Goal: Information Seeking & Learning: Check status

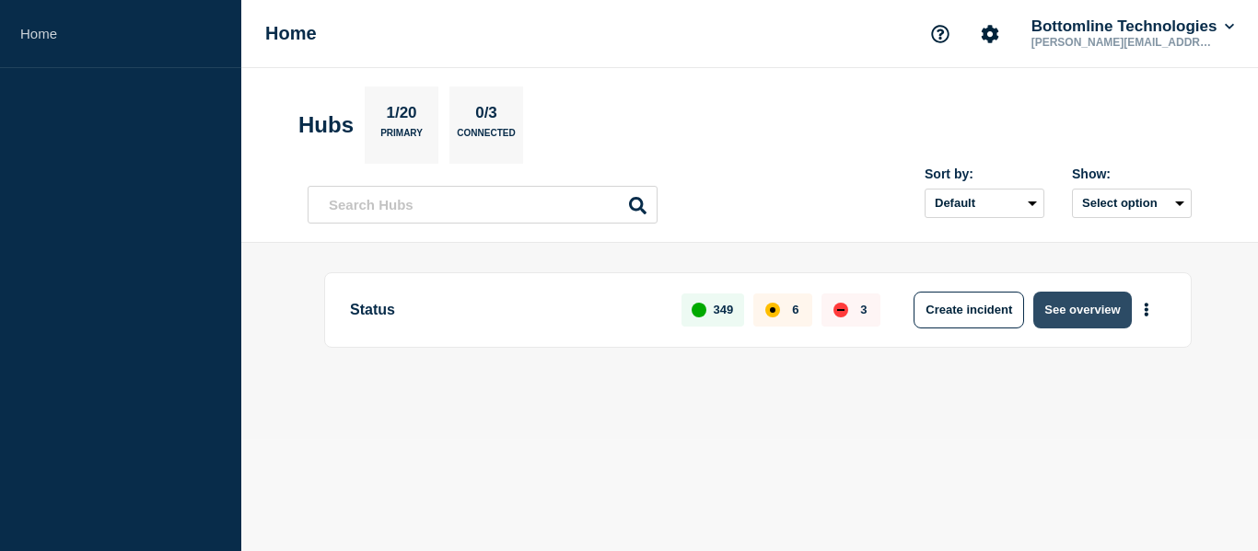
click at [1084, 304] on button "See overview" at bounding box center [1082, 310] width 98 height 37
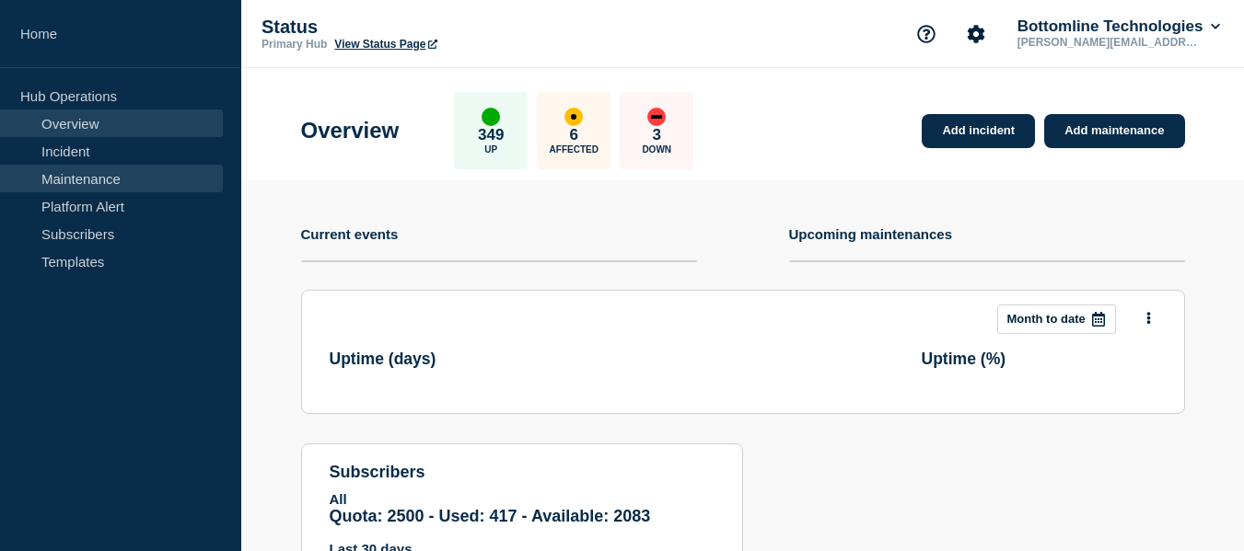
click at [120, 183] on link "Maintenance" at bounding box center [111, 179] width 223 height 28
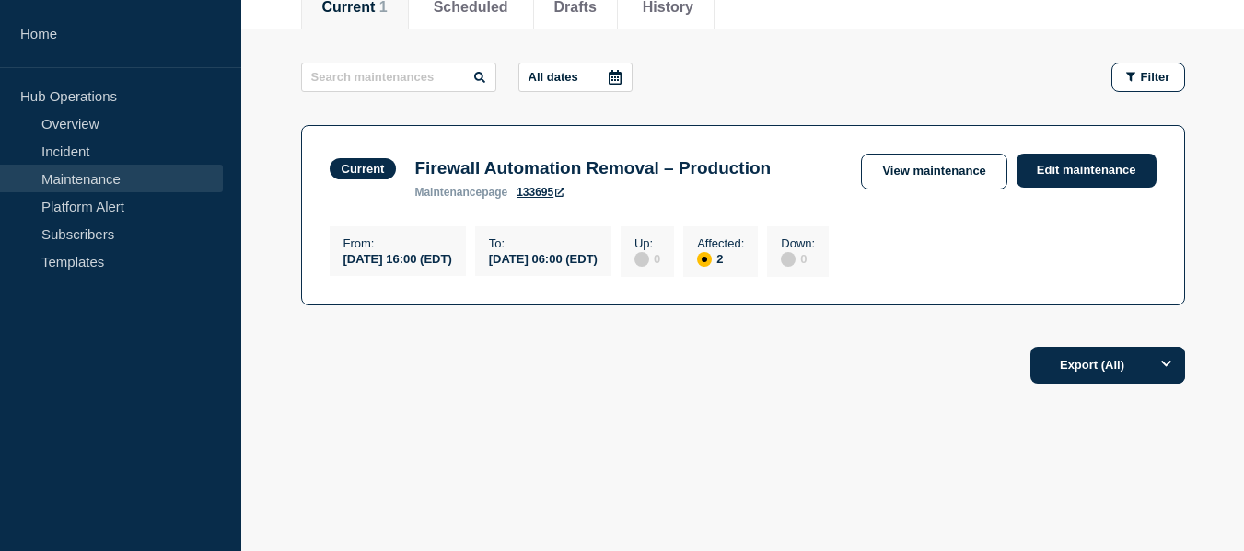
scroll to position [170, 0]
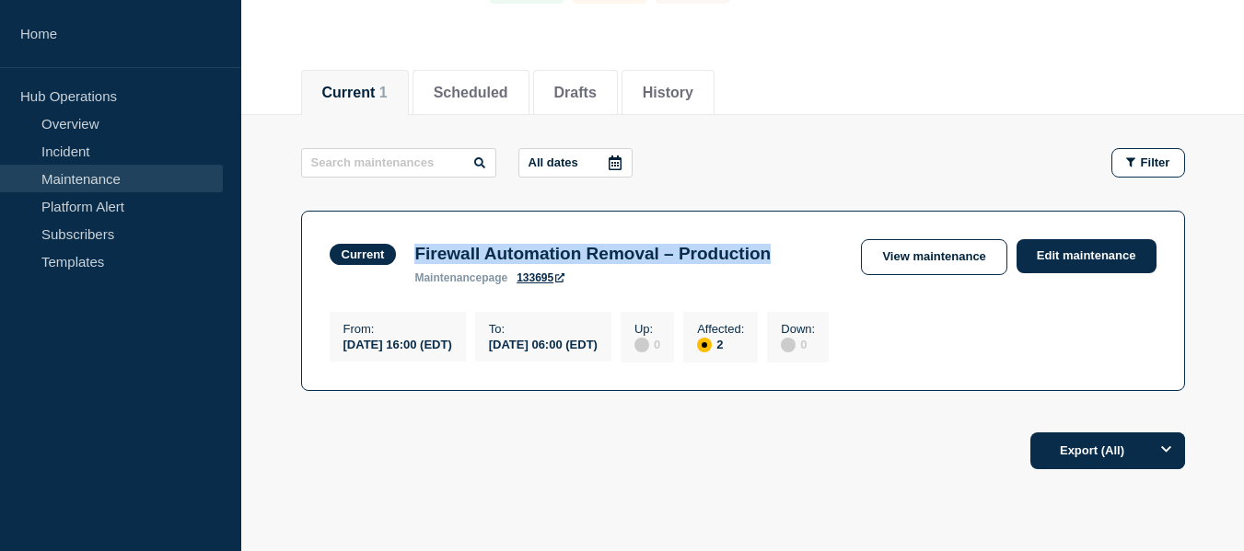
drag, startPoint x: 414, startPoint y: 256, endPoint x: 820, endPoint y: 248, distance: 406.1
click at [780, 248] on div "Firewall Automation Removal – Production maintenance page 133695" at bounding box center [592, 264] width 375 height 41
click at [968, 267] on link "View maintenance" at bounding box center [933, 257] width 145 height 36
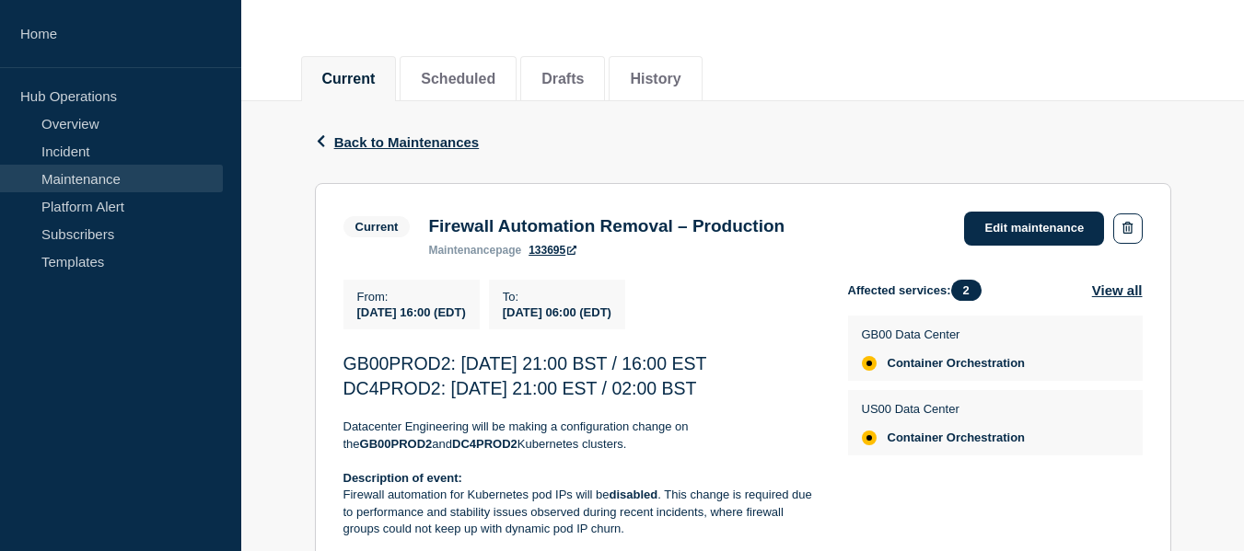
scroll to position [276, 0]
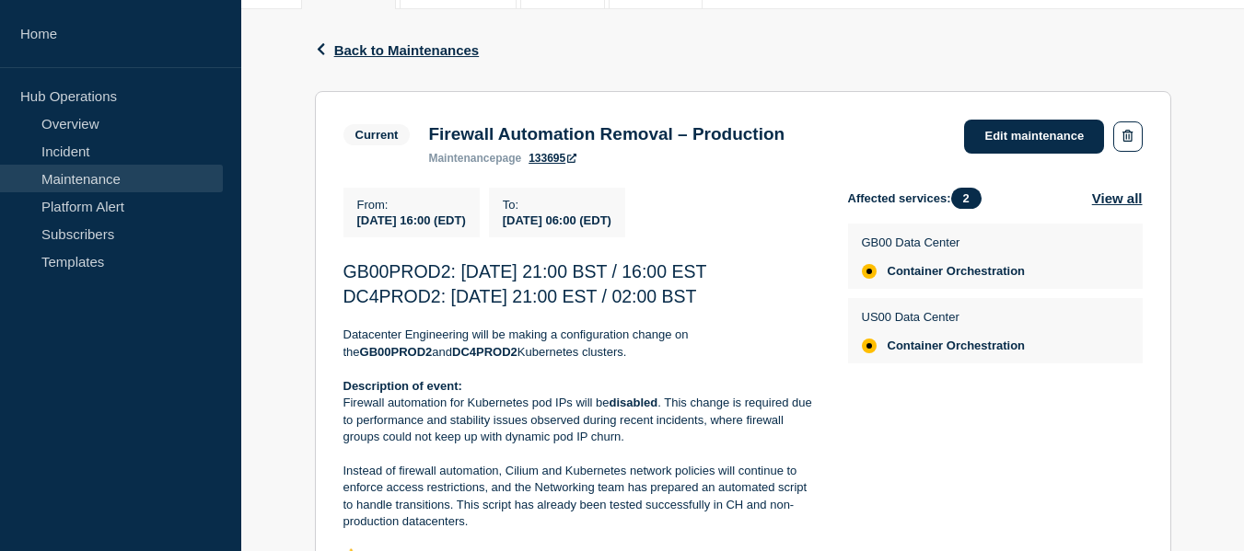
drag, startPoint x: 407, startPoint y: 277, endPoint x: 814, endPoint y: 276, distance: 406.9
click at [814, 276] on p "GB00PROD2: 27th August 2025 – 21:00 BST / 16:00 EST" at bounding box center [580, 273] width 475 height 26
copy span "GB00PROD2: 27th August 2025 – 21:00 BST / 16:00 EST"
drag, startPoint x: 342, startPoint y: 307, endPoint x: 801, endPoint y: 301, distance: 458.5
click at [801, 301] on p "DC4PROD2: 27th August 2025 – 21:00 EST / 02:00 BST" at bounding box center [580, 297] width 475 height 26
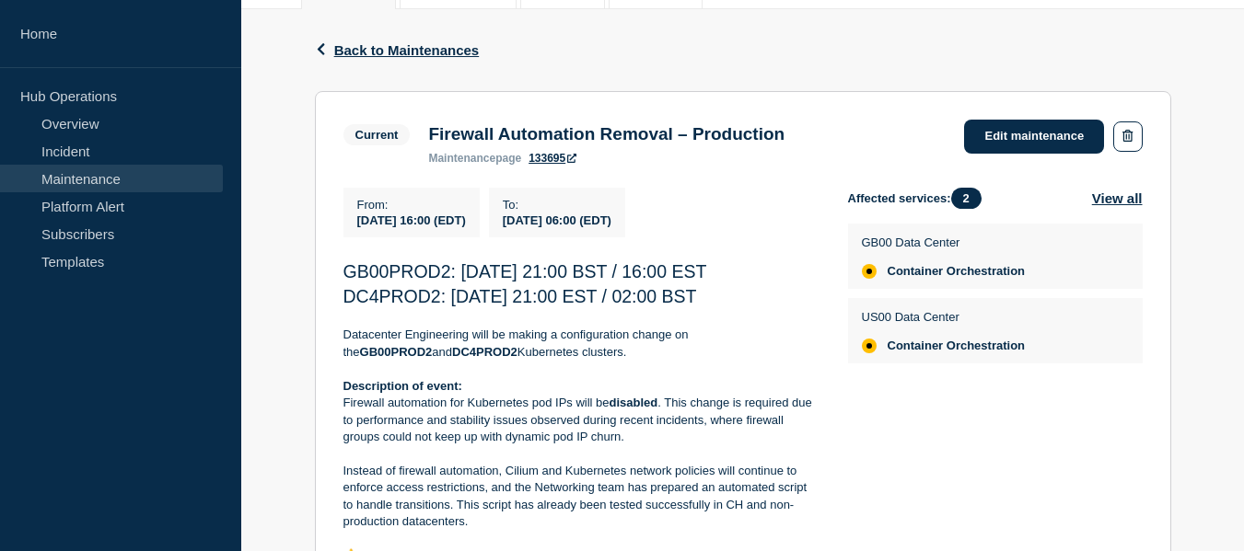
copy span "DC4PROD2: 27th August 2025 – 21:00 EST / 02:00 BST"
